Goal: Task Accomplishment & Management: Manage account settings

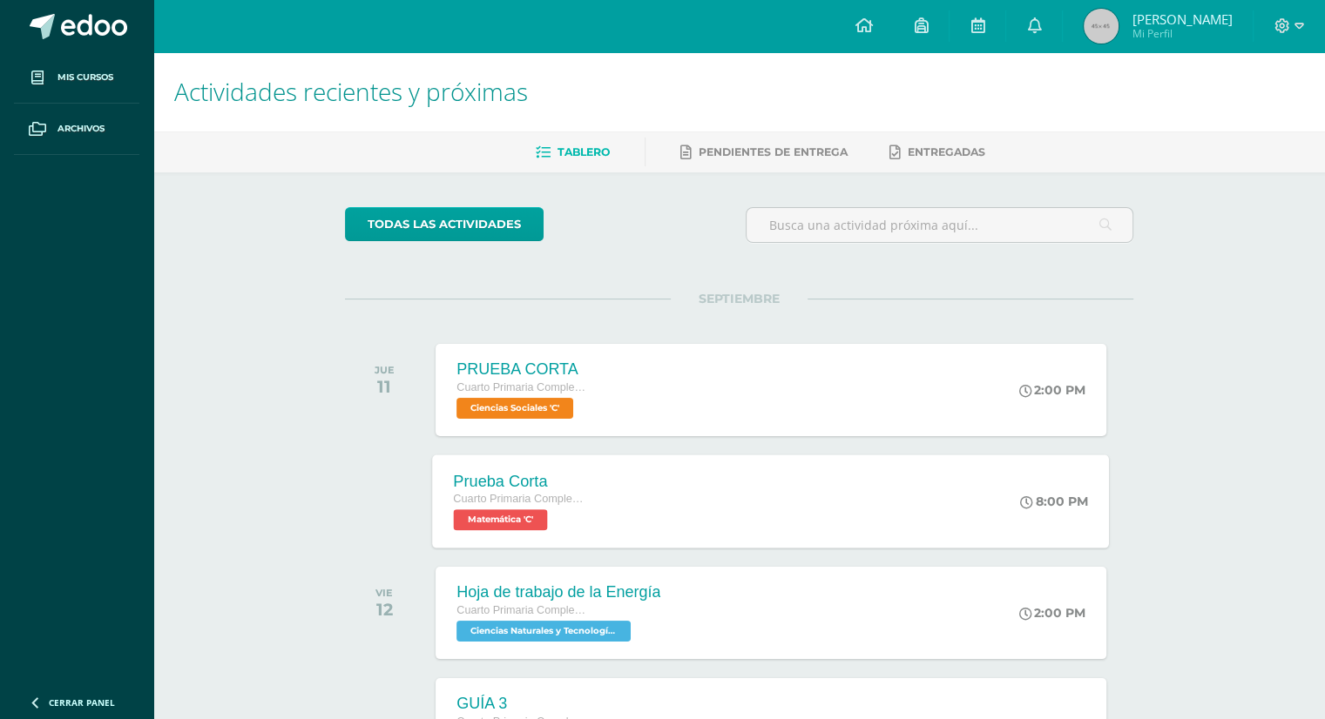
click at [585, 496] on div "Prueba Corta Cuarto Primaria Complementaria Matemática 'C'" at bounding box center [520, 501] width 174 height 93
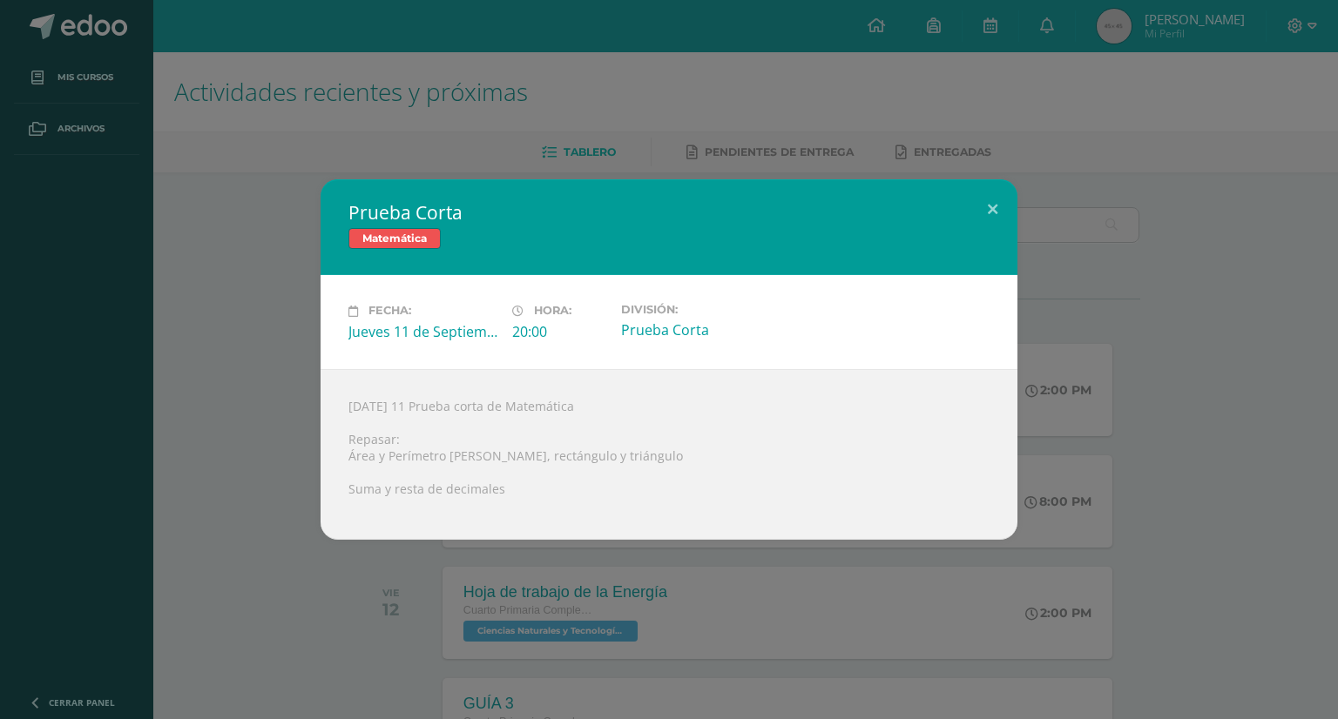
click at [412, 250] on div "Prueba Corta Matemática" at bounding box center [669, 227] width 697 height 96
click at [409, 248] on span "Matemática" at bounding box center [394, 238] width 92 height 21
click at [404, 245] on span "Matemática" at bounding box center [394, 238] width 92 height 21
click at [405, 427] on div "Jueves 11 Prueba corta de Matemática Repasar: Área y Perímetro de cuadrado, rec…" at bounding box center [669, 454] width 697 height 171
click at [428, 497] on div at bounding box center [668, 504] width 641 height 14
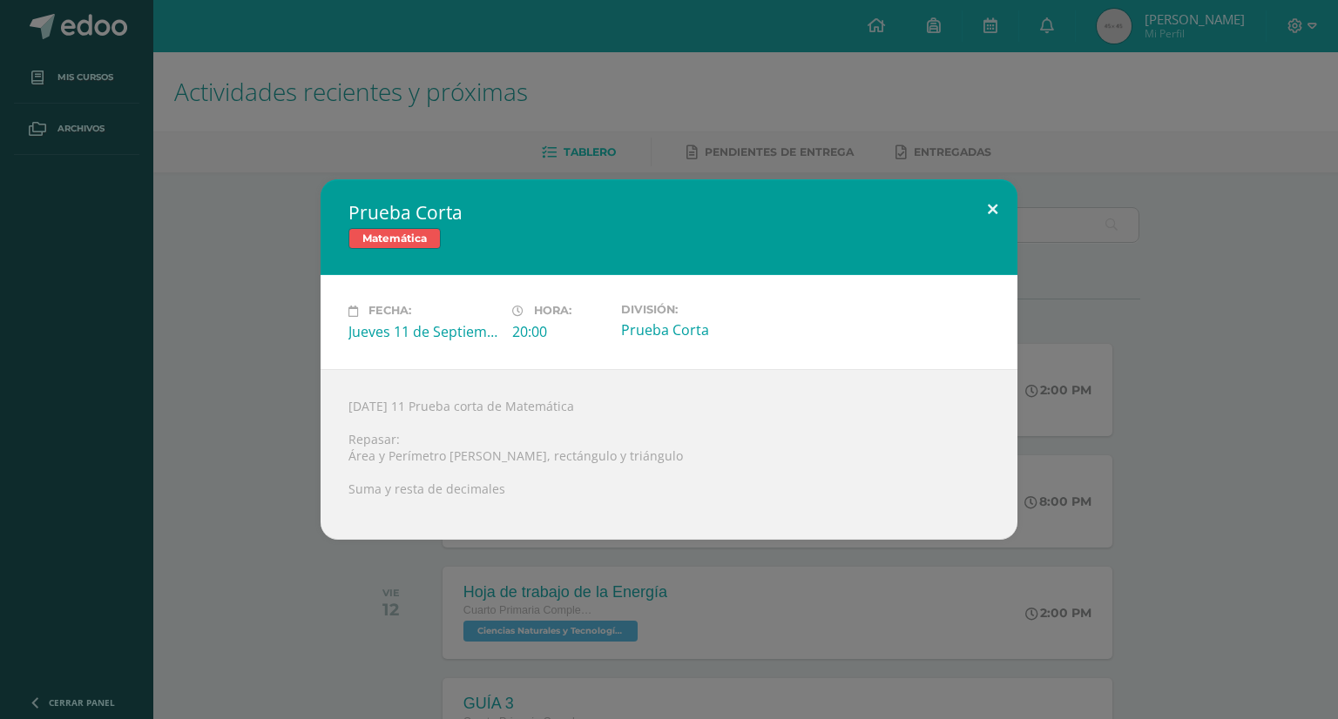
click at [991, 214] on button at bounding box center [993, 208] width 50 height 59
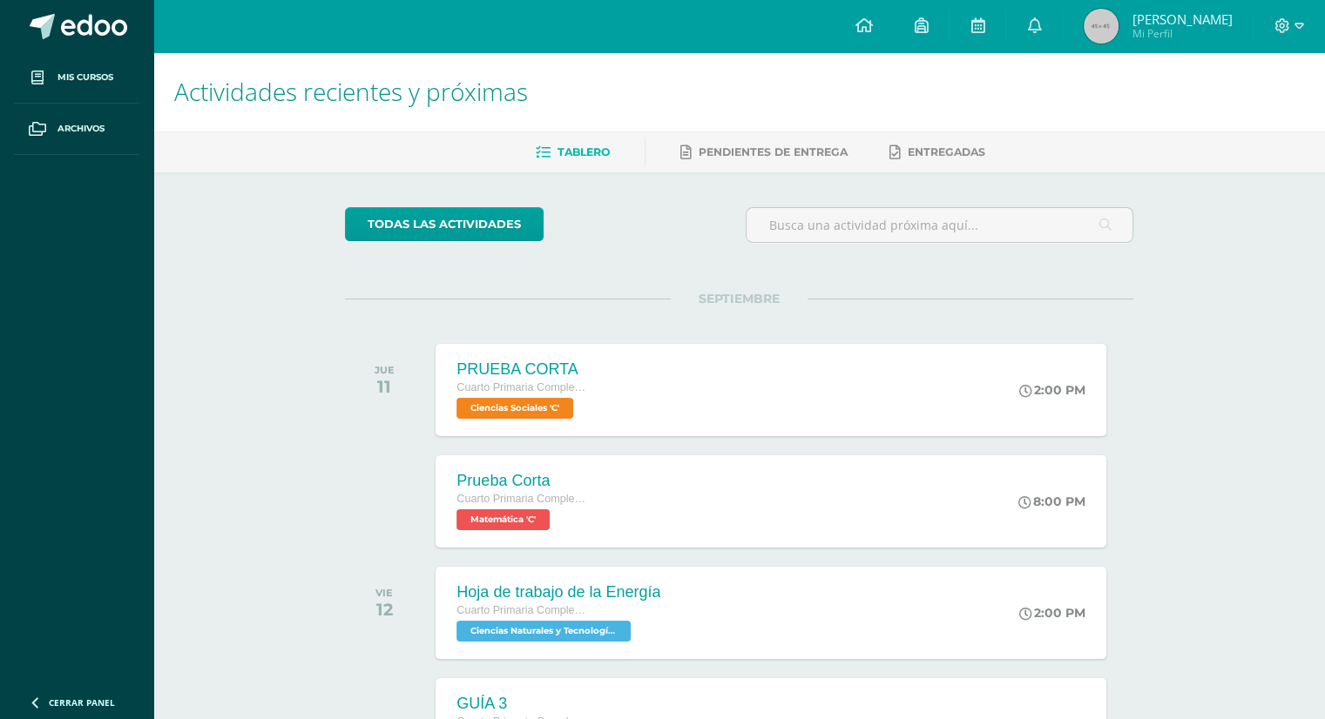
click at [746, 128] on h1 "Actividades recientes y próximas" at bounding box center [739, 91] width 1130 height 79
click at [755, 163] on link "Pendientes de entrega" at bounding box center [763, 152] width 167 height 28
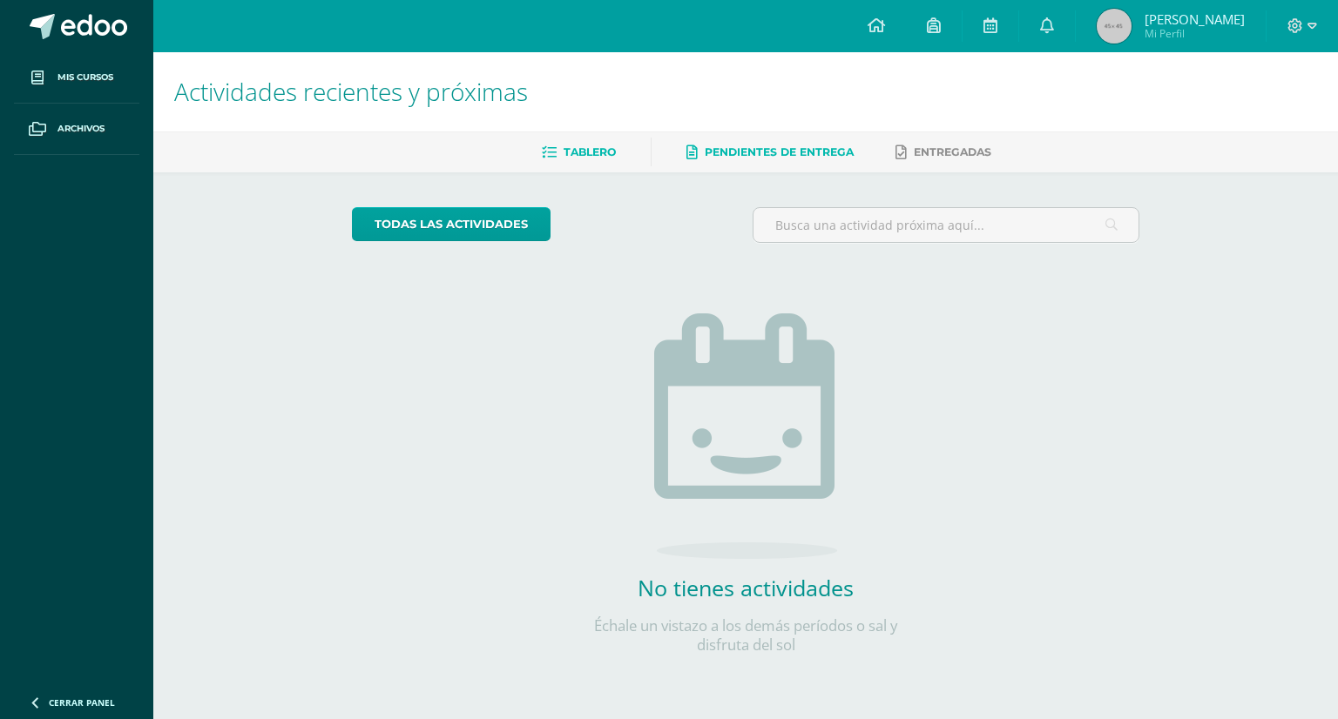
click at [575, 150] on span "Tablero" at bounding box center [589, 151] width 52 height 13
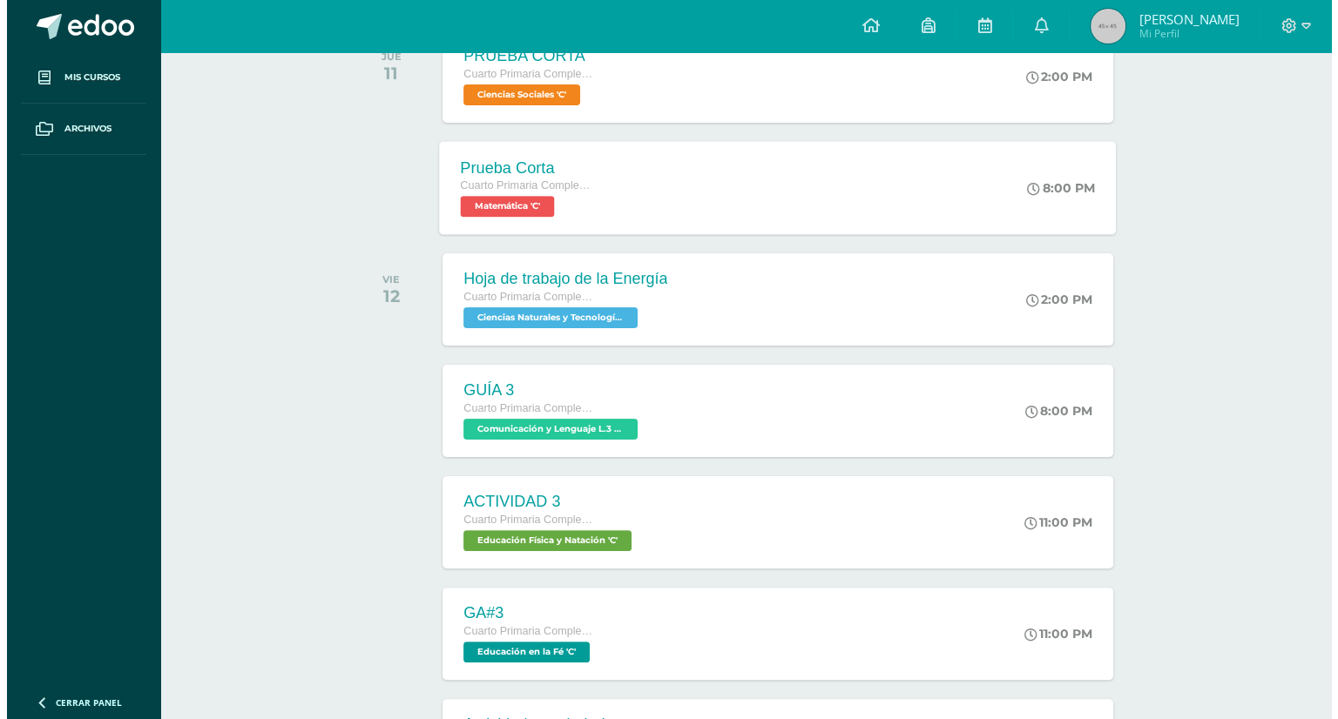
scroll to position [244, 0]
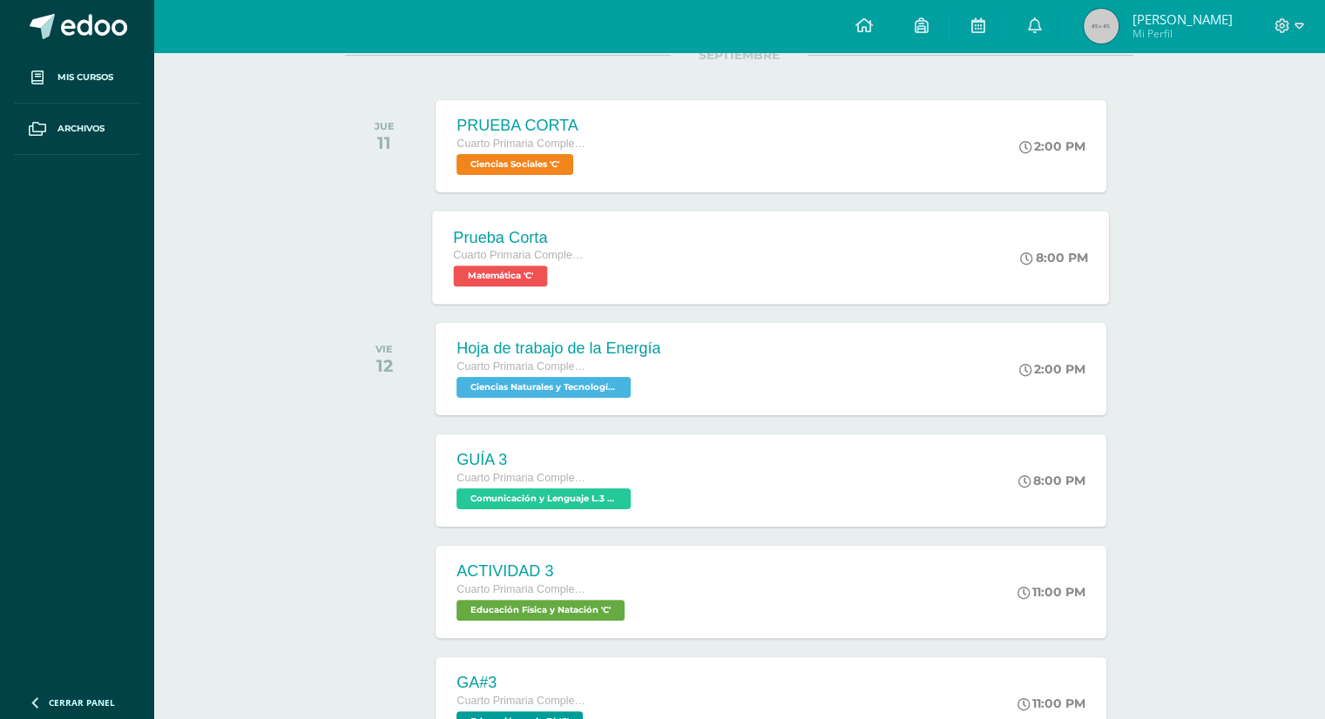
click at [1080, 251] on div "8:00 PM" at bounding box center [1055, 258] width 68 height 16
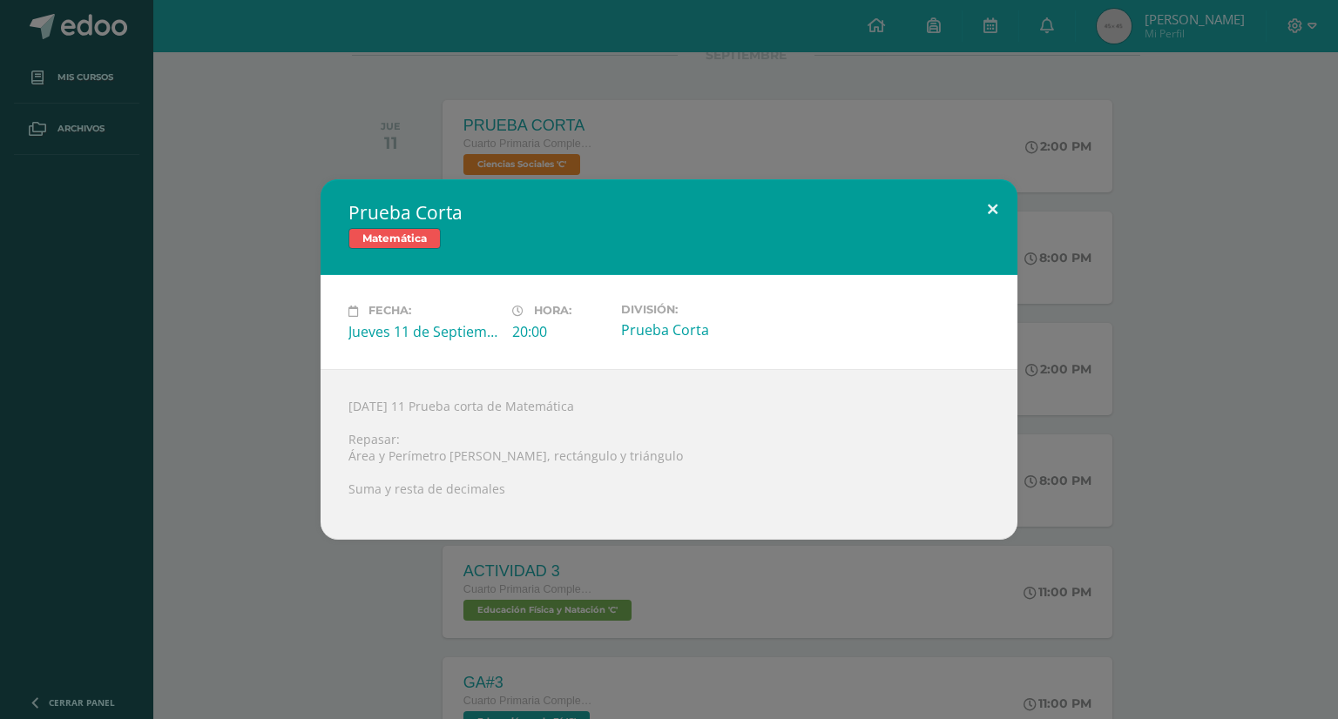
click at [995, 192] on button at bounding box center [993, 208] width 50 height 59
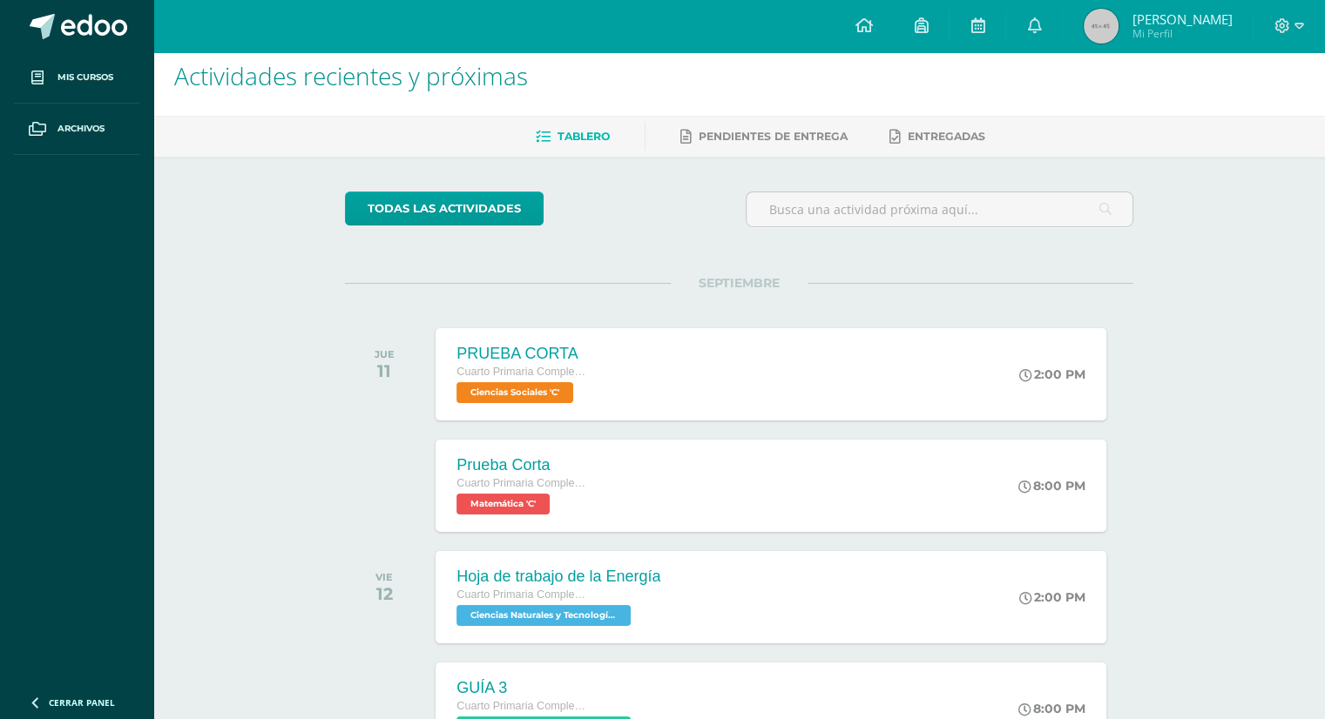
scroll to position [0, 0]
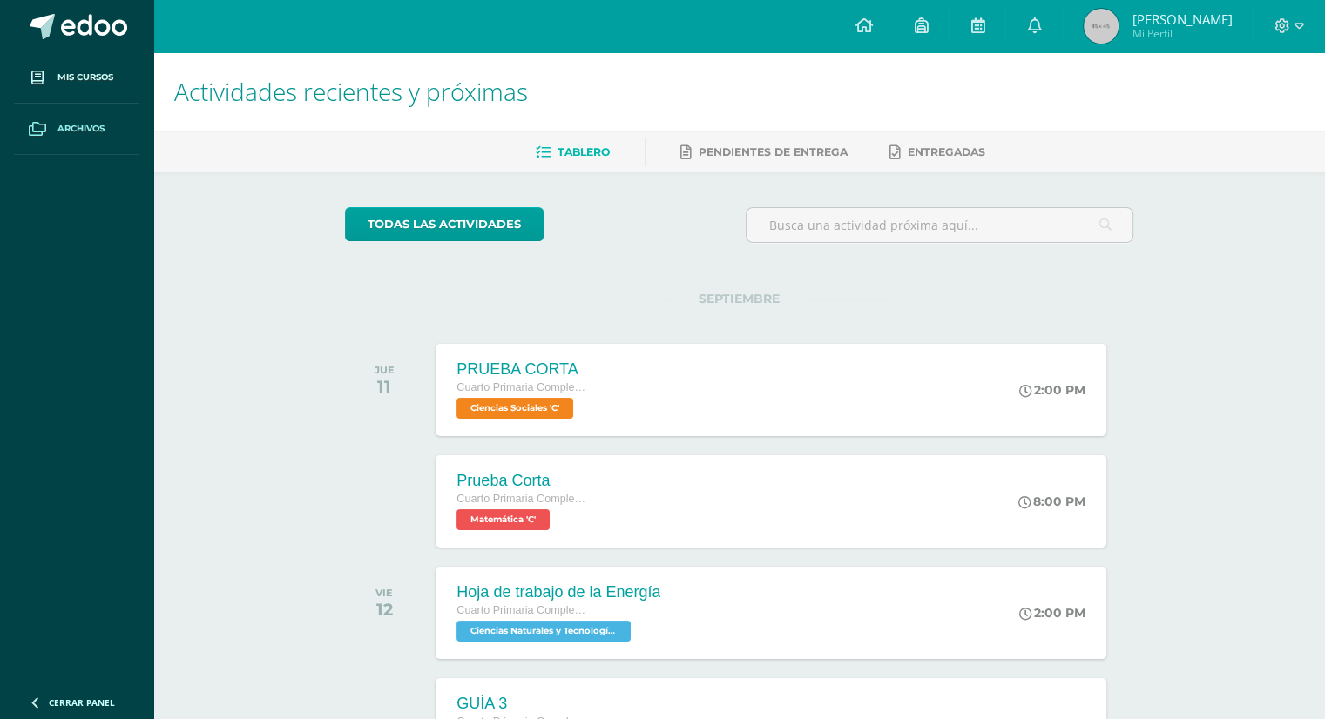
click at [81, 122] on span "Archivos" at bounding box center [80, 129] width 47 height 14
click at [785, 154] on span "Pendientes de entrega" at bounding box center [772, 151] width 149 height 13
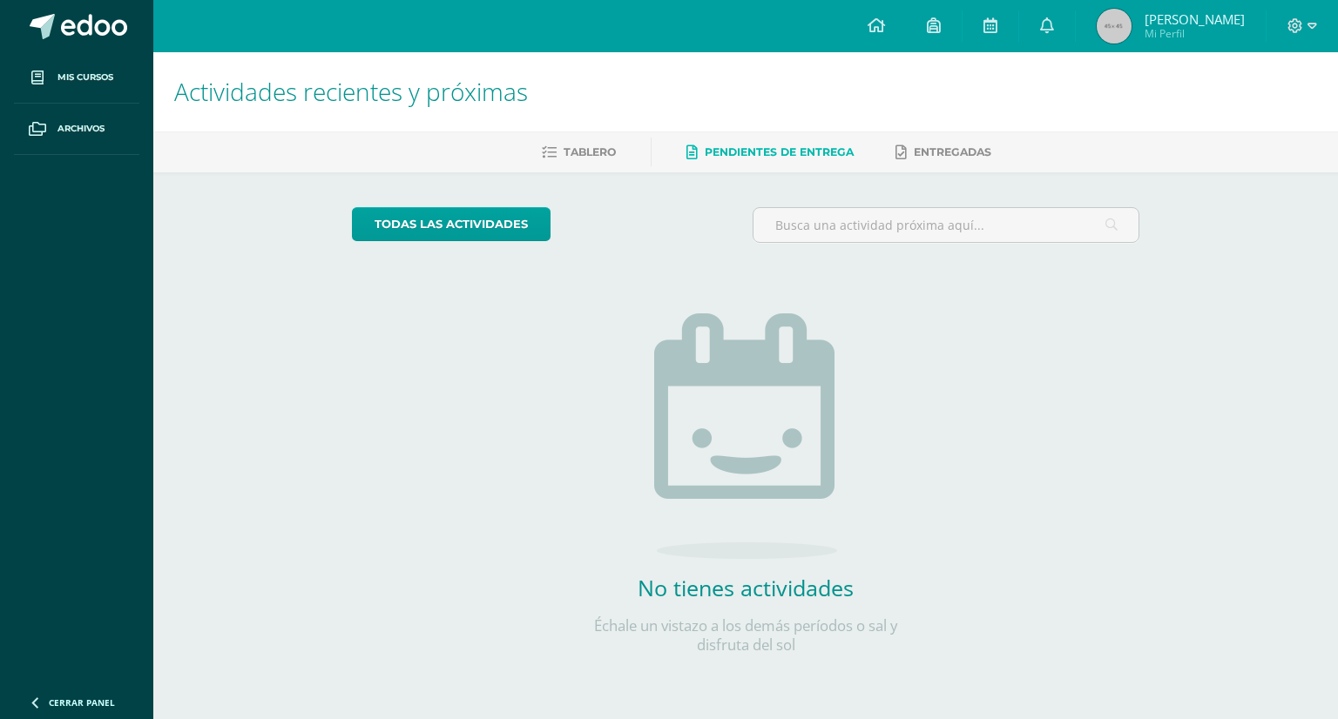
click at [791, 151] on span "Pendientes de entrega" at bounding box center [779, 151] width 149 height 13
click at [563, 152] on span "Tablero" at bounding box center [589, 151] width 52 height 13
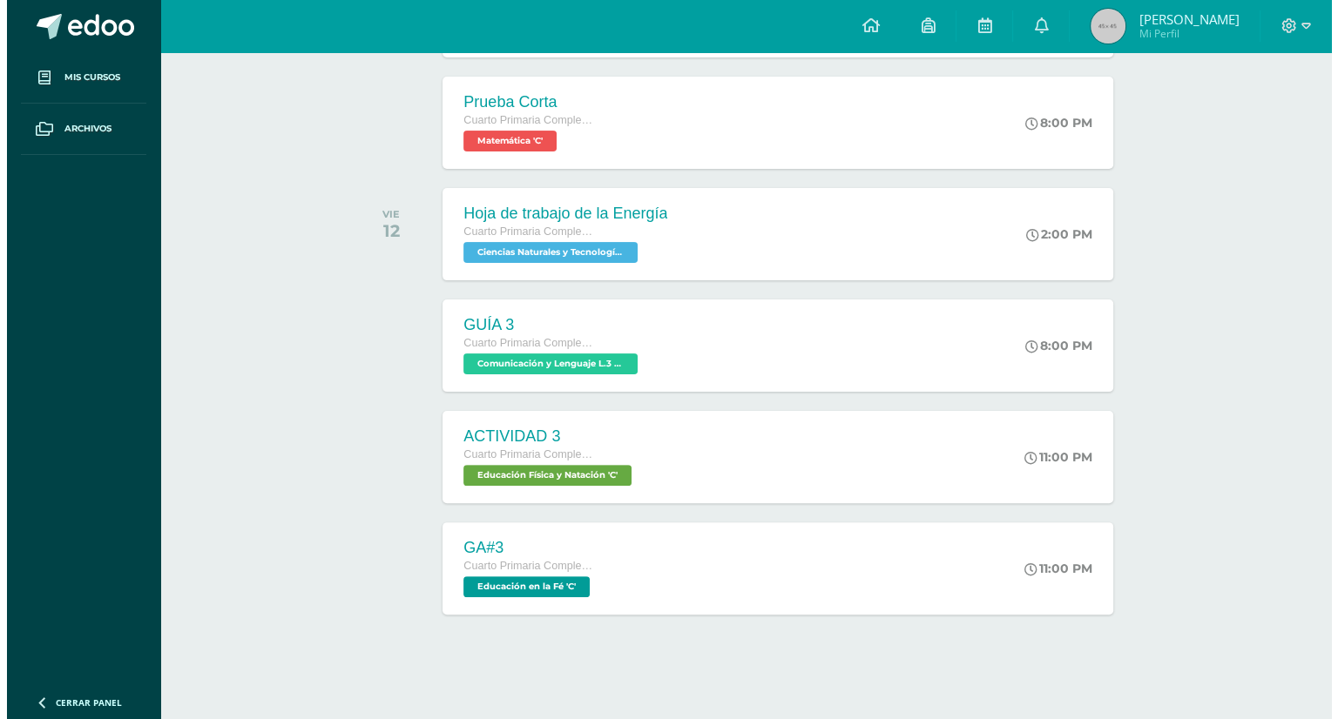
scroll to position [381, 0]
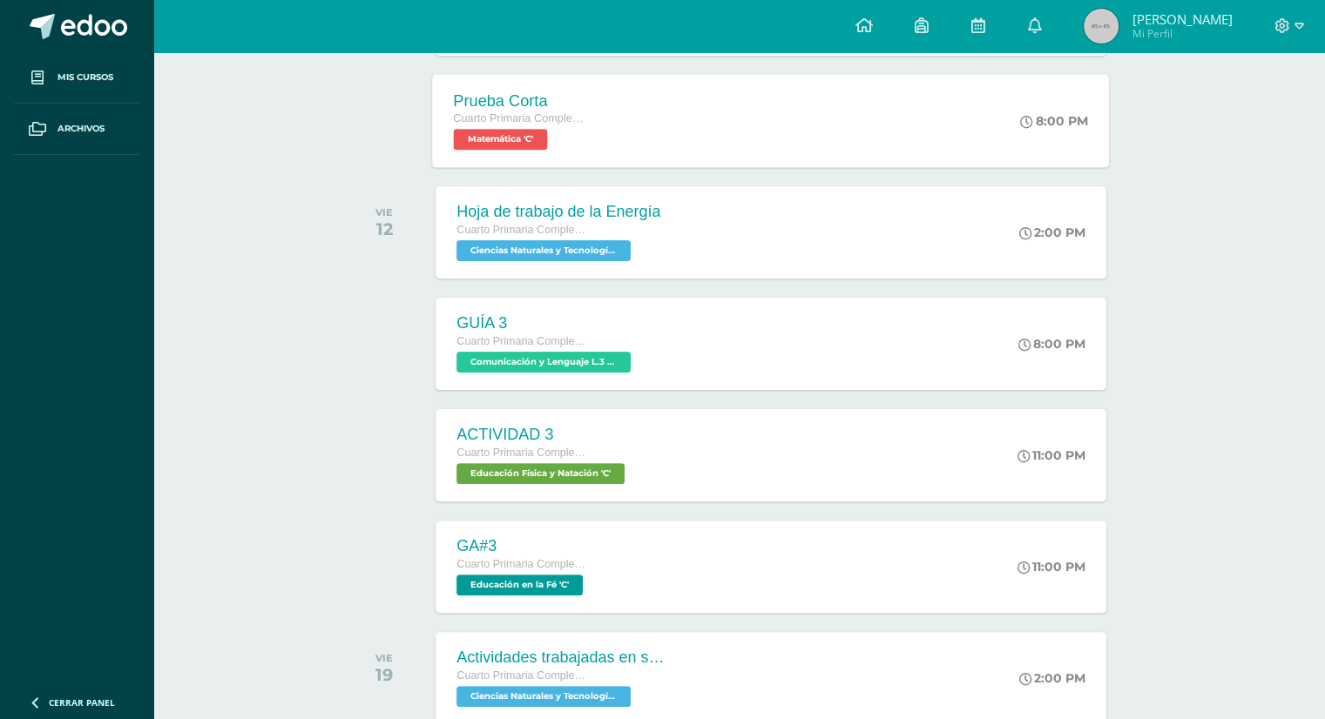
click at [874, 130] on div "Prueba Corta Cuarto Primaria Complementaria Matemática 'C' 8:00 PM Prueba Corta…" at bounding box center [771, 120] width 677 height 93
